Goal: Task Accomplishment & Management: Manage account settings

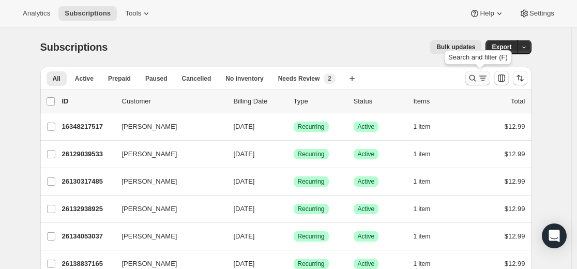
click at [478, 80] on icon "Search and filter results" at bounding box center [472, 78] width 10 height 10
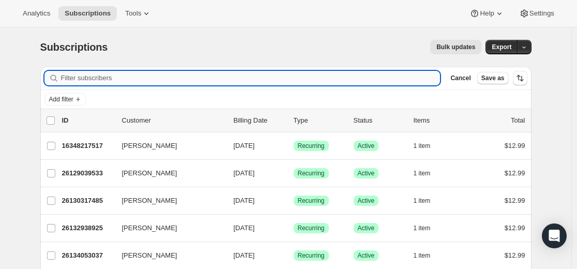
click at [304, 76] on input "Filter subscribers" at bounding box center [250, 78] width 379 height 14
type input "[EMAIL_ADDRESS][DOMAIN_NAME]"
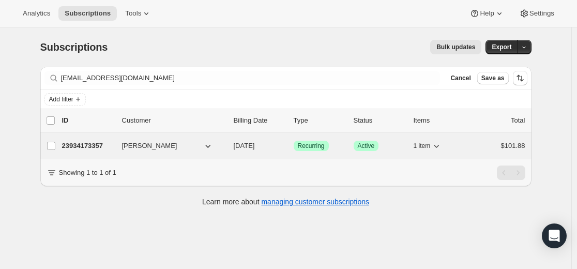
click at [93, 144] on p "23934173357" at bounding box center [88, 146] width 52 height 10
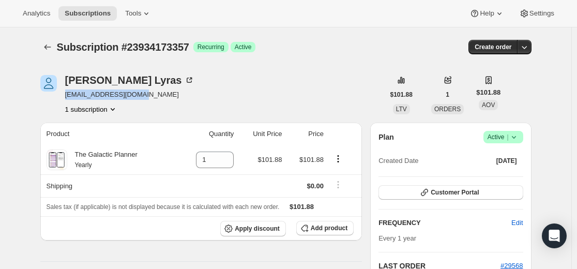
drag, startPoint x: 146, startPoint y: 95, endPoint x: 67, endPoint y: 97, distance: 79.1
click at [67, 97] on div "[PERSON_NAME] [EMAIL_ADDRESS][DOMAIN_NAME] 1 subscription" at bounding box center [212, 94] width 344 height 39
copy span "[EMAIL_ADDRESS][DOMAIN_NAME]"
click at [519, 133] on icon at bounding box center [514, 137] width 10 height 10
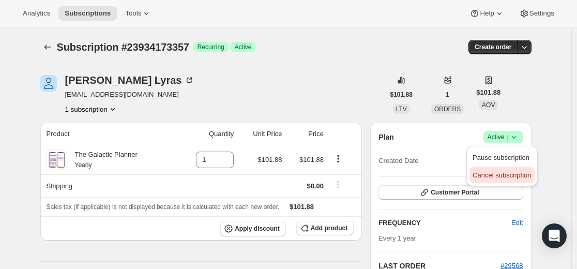
click at [505, 175] on span "Cancel subscription" at bounding box center [501, 175] width 58 height 8
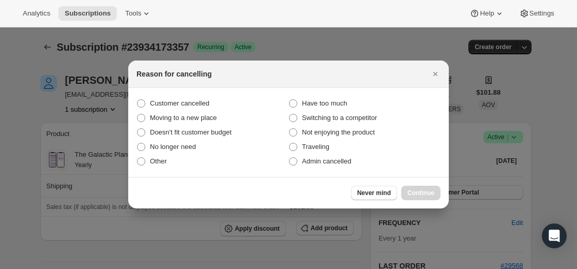
click at [203, 96] on section "Customer cancelled Have too much Moving to a new place Switching to a competito…" at bounding box center [288, 132] width 320 height 89
click at [207, 101] on span "Customer cancelled" at bounding box center [179, 103] width 59 height 8
click at [138, 100] on input "Customer cancelled" at bounding box center [137, 99] width 1 height 1
radio input "true"
click at [431, 195] on span "Continue" at bounding box center [420, 193] width 27 height 8
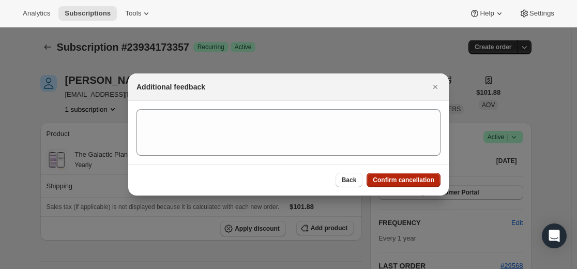
click at [402, 177] on span "Confirm cancellation" at bounding box center [404, 180] width 62 height 8
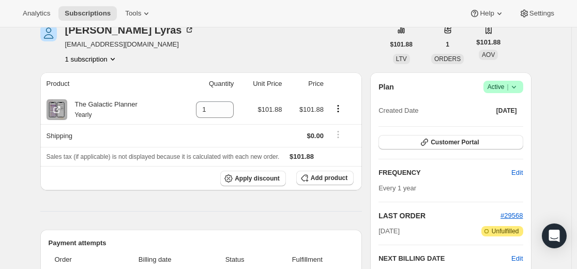
scroll to position [103, 0]
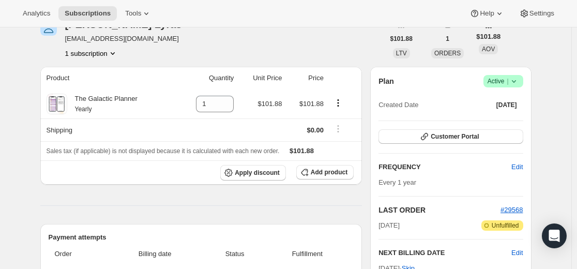
click at [515, 81] on icon at bounding box center [513, 81] width 4 height 3
click at [511, 117] on span "Cancel subscription" at bounding box center [501, 119] width 58 height 8
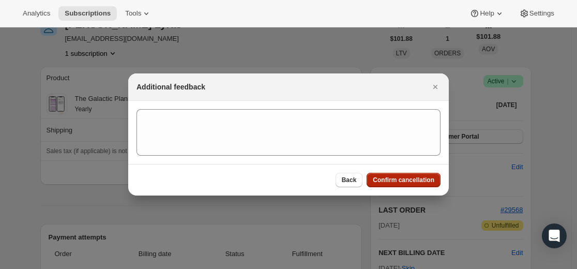
click at [403, 179] on span "Confirm cancellation" at bounding box center [404, 180] width 62 height 8
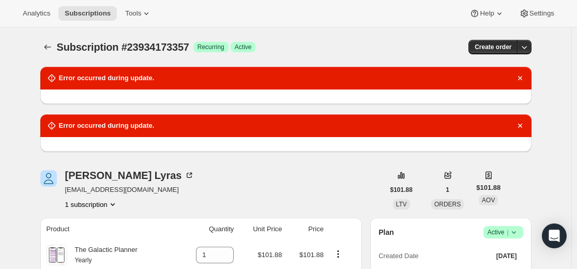
click at [356, 50] on div "Subscription #23934173357 Success Recurring Success Active" at bounding box center [206, 47] width 299 height 14
click at [520, 78] on icon "Dismiss notification" at bounding box center [520, 78] width 10 height 10
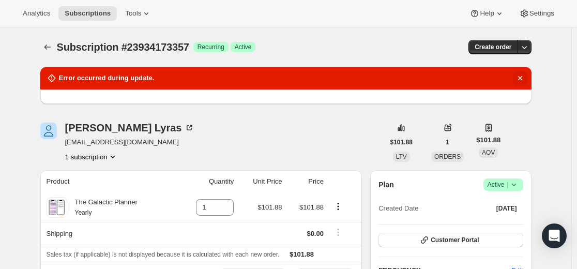
click at [522, 79] on icon "Dismiss notification" at bounding box center [519, 78] width 4 height 4
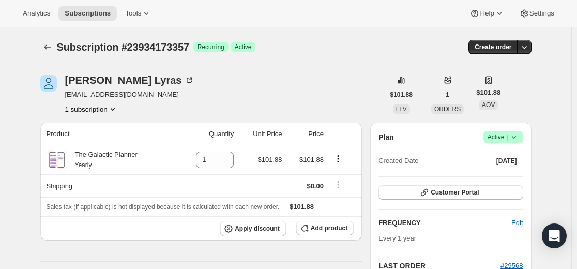
click at [516, 135] on icon at bounding box center [514, 137] width 10 height 10
click at [492, 176] on span "Cancel subscription" at bounding box center [501, 175] width 58 height 8
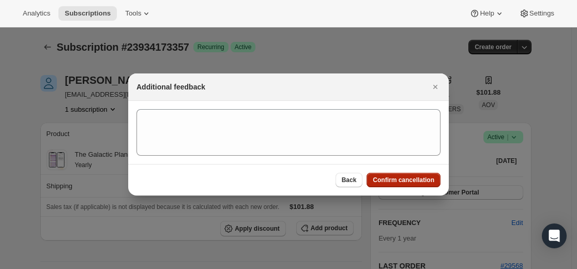
click at [400, 177] on span "Confirm cancellation" at bounding box center [404, 180] width 62 height 8
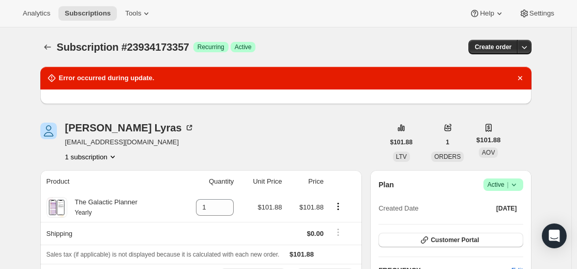
click at [519, 181] on icon at bounding box center [514, 184] width 10 height 10
click at [503, 224] on span "Cancel subscription" at bounding box center [501, 223] width 58 height 8
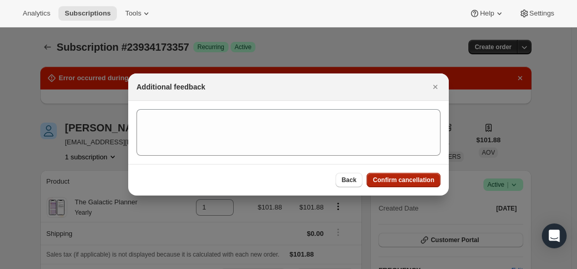
click at [421, 180] on span "Confirm cancellation" at bounding box center [404, 180] width 62 height 8
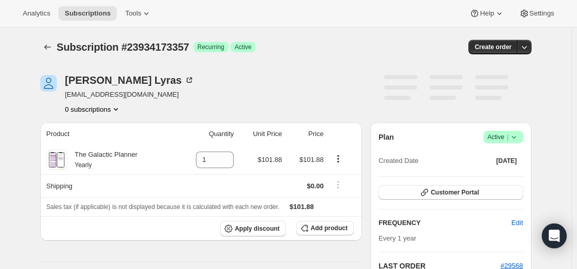
click at [522, 138] on span "Success Active |" at bounding box center [503, 137] width 40 height 12
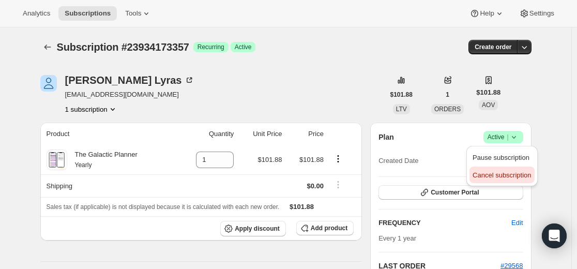
click at [511, 173] on span "Cancel subscription" at bounding box center [501, 175] width 58 height 8
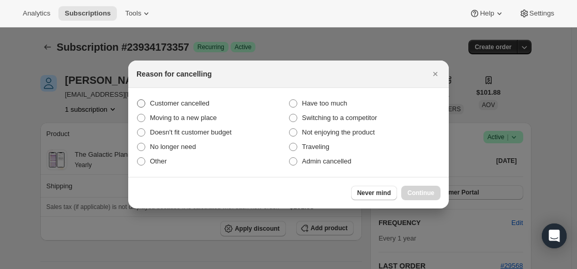
click at [209, 100] on span "Customer cancelled" at bounding box center [179, 103] width 59 height 8
click at [138, 100] on input "Customer cancelled" at bounding box center [137, 99] width 1 height 1
radio input "true"
click at [421, 196] on span "Continue" at bounding box center [420, 193] width 27 height 8
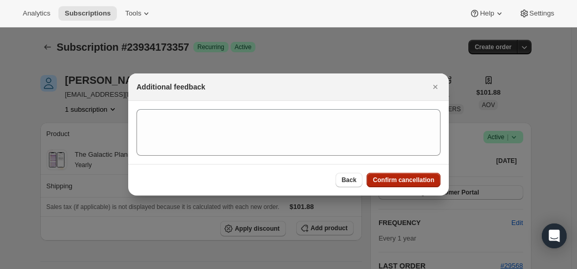
click at [413, 177] on span "Confirm cancellation" at bounding box center [404, 180] width 62 height 8
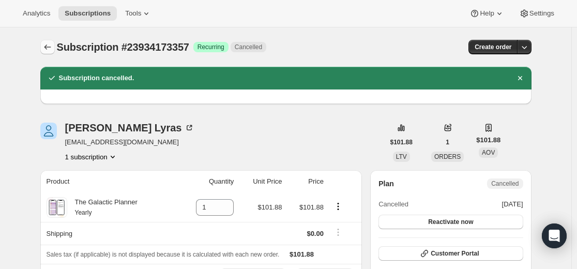
click at [47, 41] on button "Subscriptions" at bounding box center [47, 47] width 14 height 14
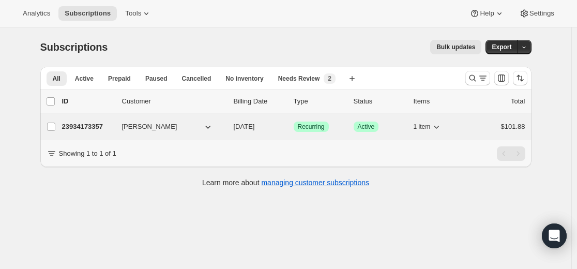
click at [93, 125] on p "23934173357" at bounding box center [88, 126] width 52 height 10
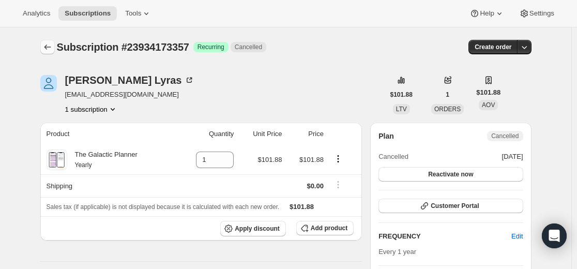
click at [52, 50] on icon "Subscriptions" at bounding box center [47, 47] width 10 height 10
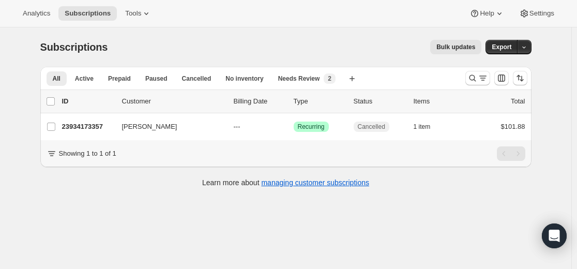
click at [106, 220] on div "Subscriptions. This page is ready Subscriptions Bulk updates More actions Bulk …" at bounding box center [285, 161] width 571 height 269
click at [479, 79] on div "Search and filter results" at bounding box center [477, 78] width 21 height 10
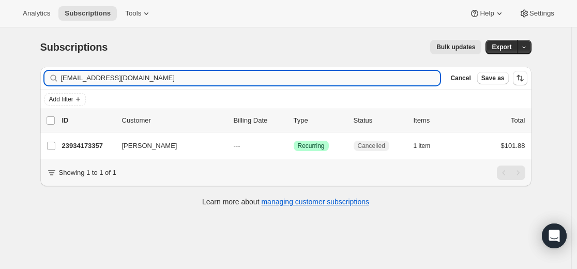
click at [273, 73] on input "[EMAIL_ADDRESS][DOMAIN_NAME]" at bounding box center [250, 78] width 379 height 14
type input "Cmrocc22@gmail.com"
